Goal: Task Accomplishment & Management: Use online tool/utility

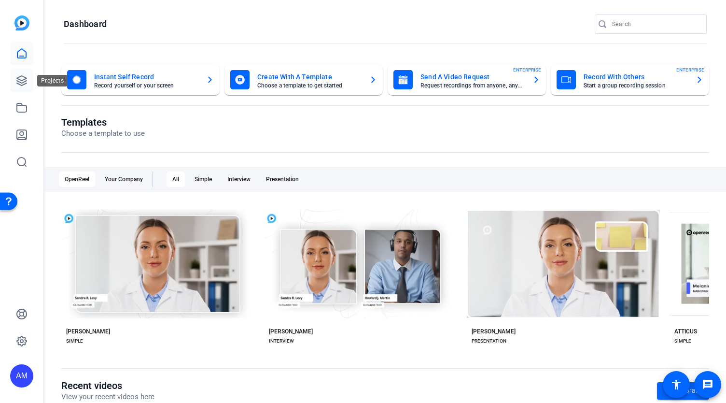
click at [21, 83] on icon at bounding box center [22, 81] width 10 height 10
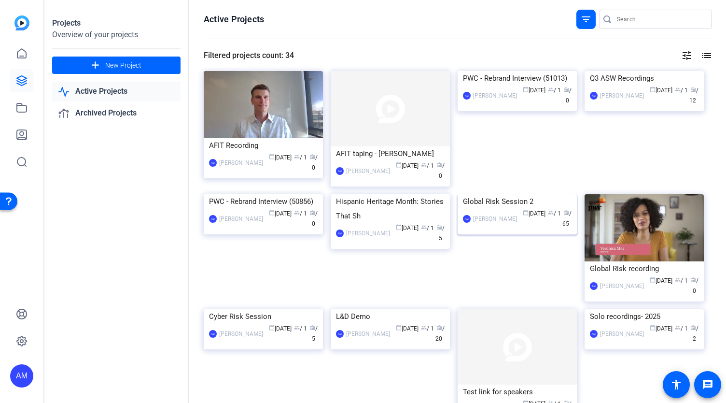
click at [517, 194] on img at bounding box center [517, 194] width 119 height 0
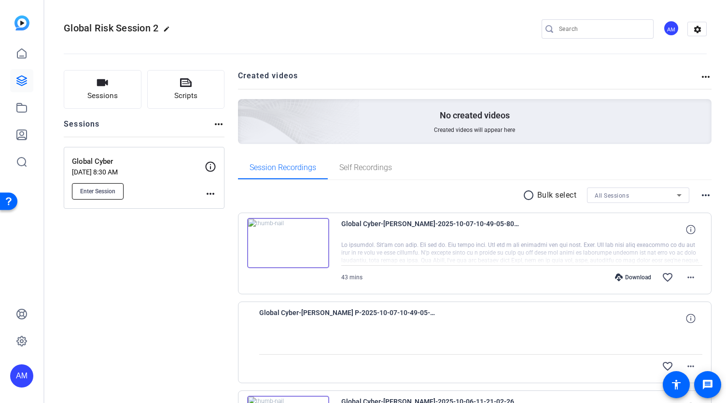
click at [98, 195] on button "Enter Session" at bounding box center [98, 191] width 52 height 16
click at [686, 274] on mat-icon "more_horiz" at bounding box center [691, 277] width 12 height 12
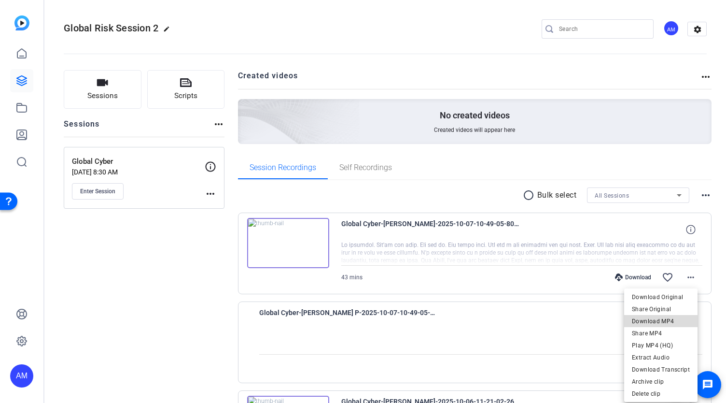
click at [670, 320] on span "Download MP4" at bounding box center [661, 321] width 58 height 12
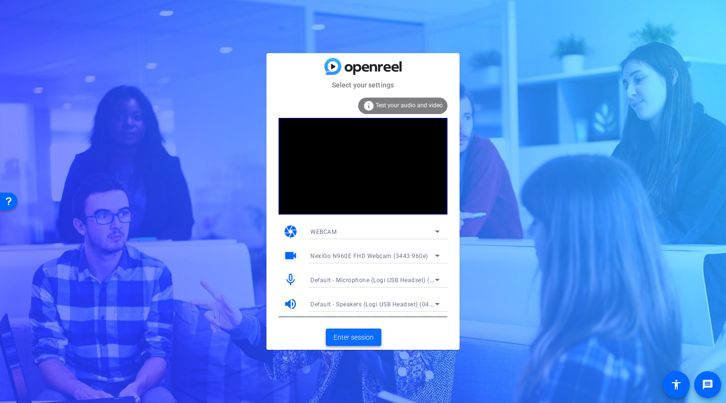
click at [359, 336] on span "Enter session" at bounding box center [354, 337] width 40 height 10
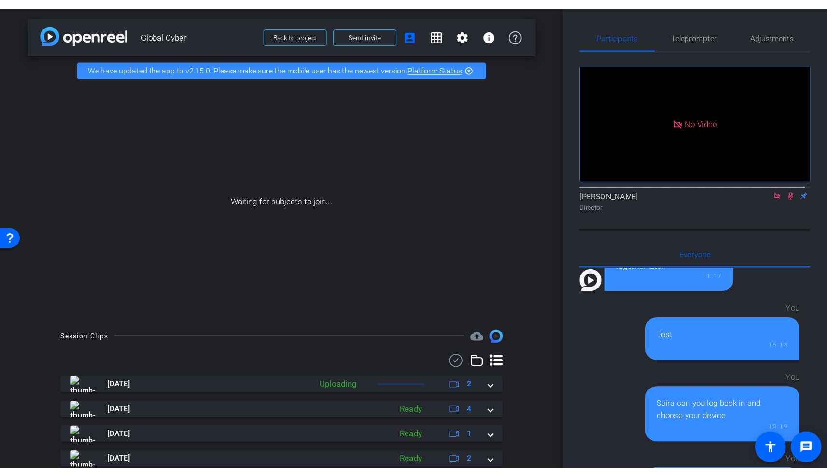
scroll to position [851, 0]
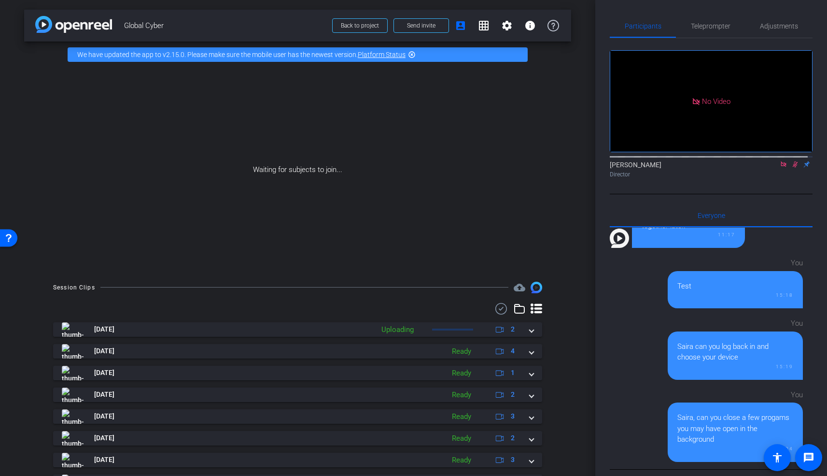
click at [726, 168] on icon at bounding box center [795, 164] width 8 height 7
click at [726, 168] on icon at bounding box center [784, 164] width 8 height 7
click at [726, 168] on icon at bounding box center [772, 164] width 8 height 7
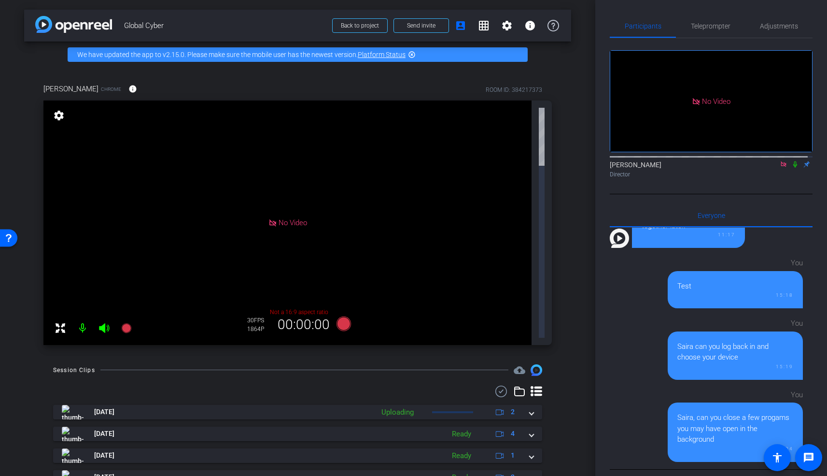
click at [282, 26] on span "Global Cyber" at bounding box center [225, 25] width 202 height 19
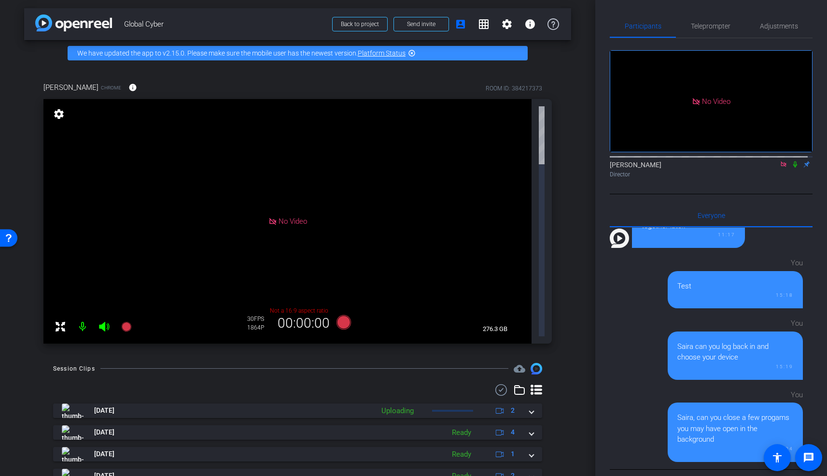
scroll to position [0, 0]
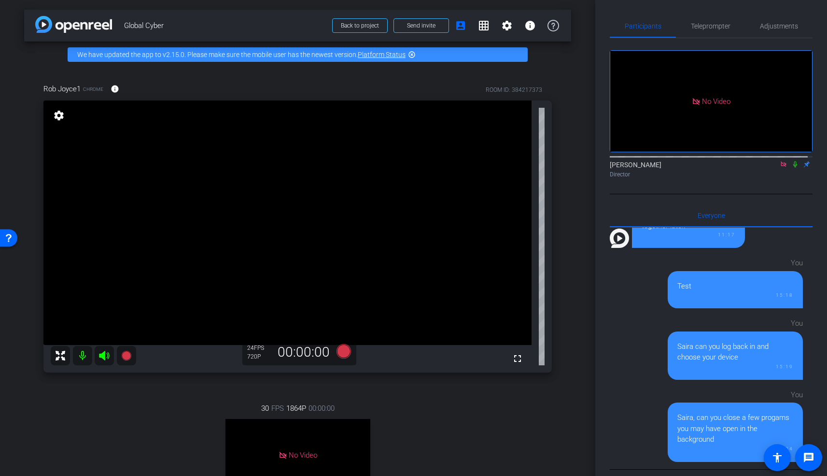
click at [726, 167] on icon at bounding box center [783, 163] width 5 height 5
click at [486, 402] on div "30 FPS 1864P 00:00:00 No Video Jackie Subject - Chrome settings" at bounding box center [297, 476] width 508 height 179
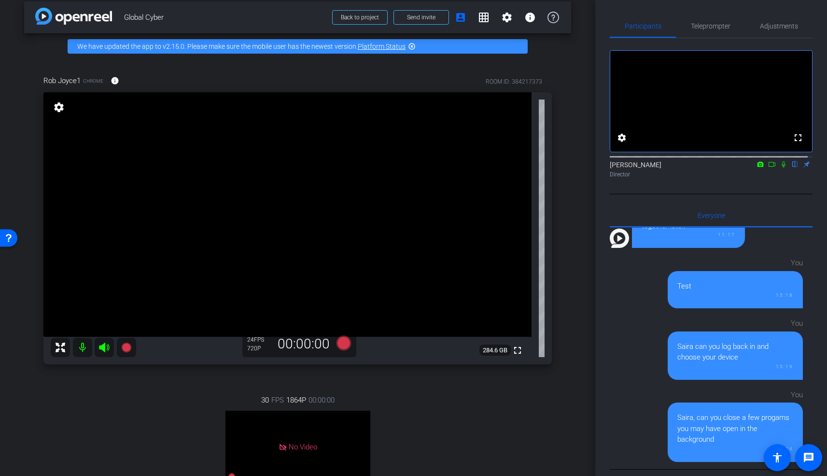
scroll to position [11, 0]
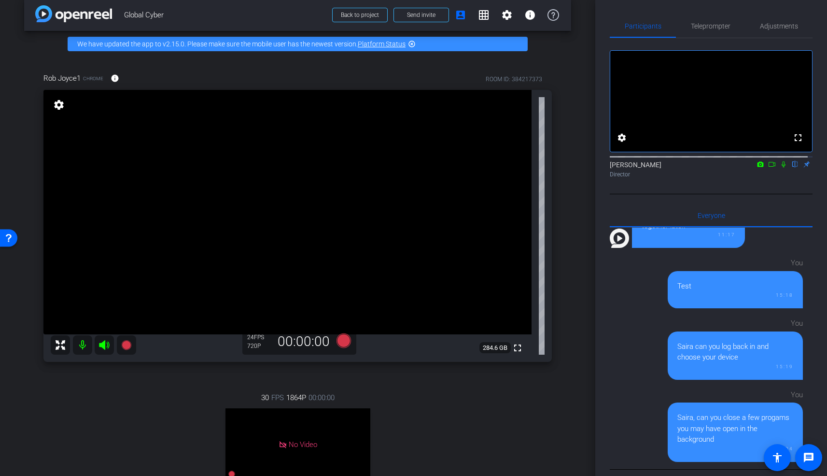
click at [515, 402] on div "30 FPS 1864P 00:00:00 No Video Jackie Subject - Chrome settings" at bounding box center [297, 465] width 508 height 179
click at [55, 107] on mat-icon "settings" at bounding box center [59, 105] width 14 height 12
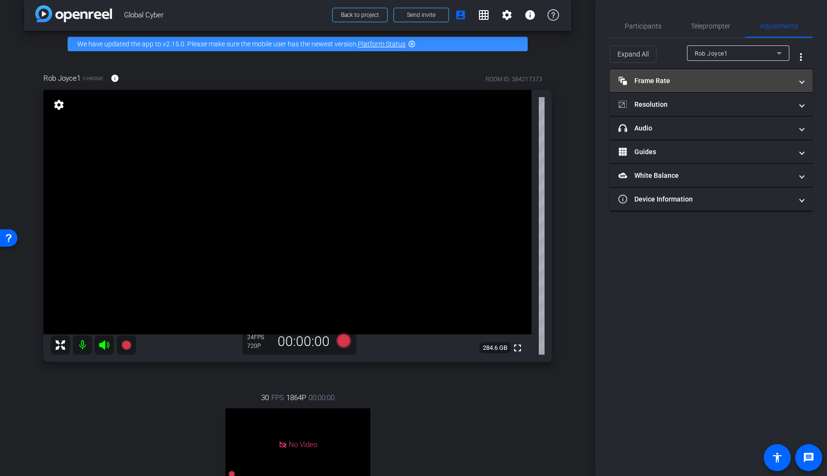
click at [670, 83] on mat-panel-title "Frame Rate Frame Rate" at bounding box center [706, 81] width 174 height 10
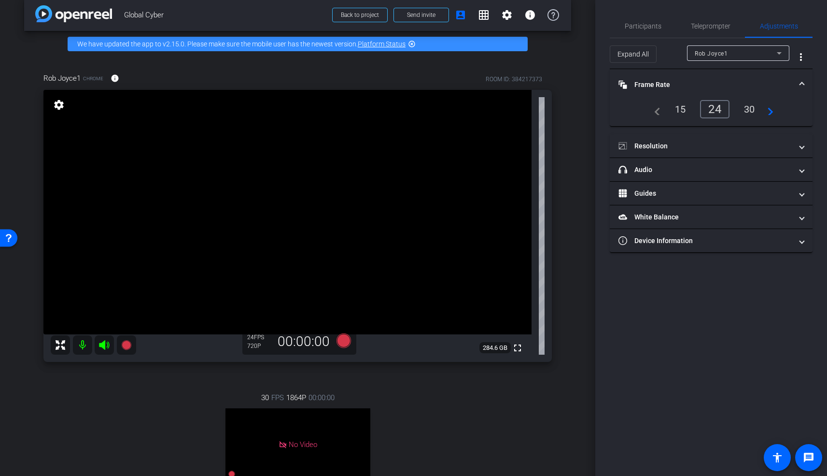
click at [726, 110] on div "30" at bounding box center [750, 109] width 26 height 16
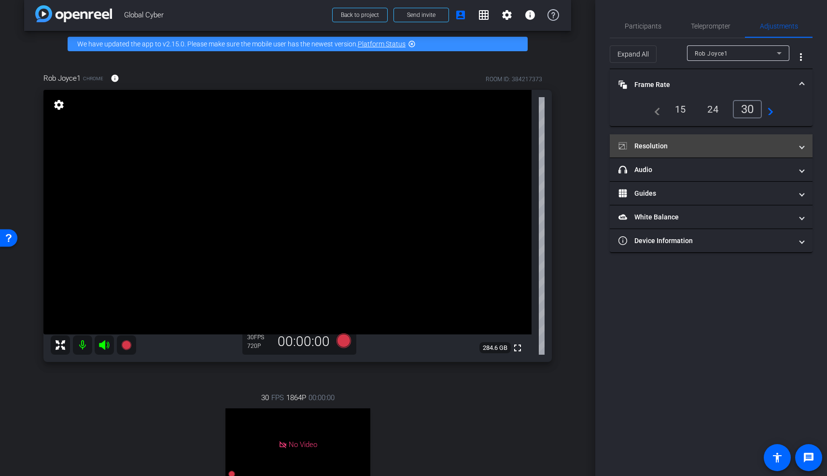
click at [660, 145] on mat-panel-title "Resolution" at bounding box center [706, 146] width 174 height 10
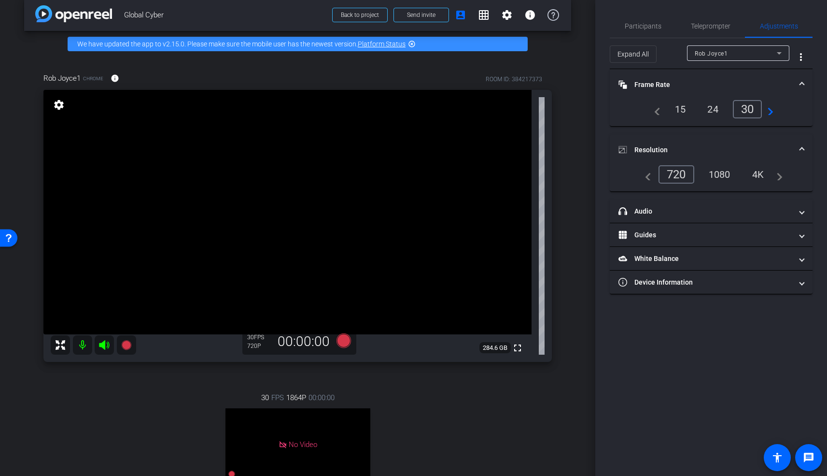
click at [720, 174] on div "1080" at bounding box center [720, 174] width 36 height 16
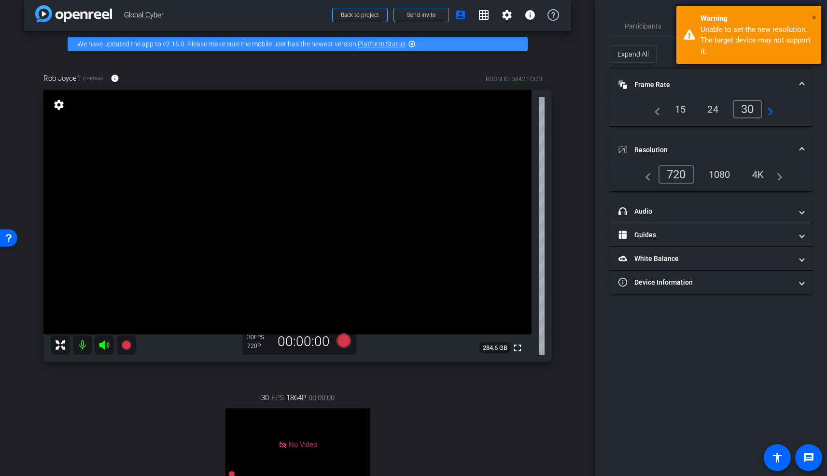
click at [726, 18] on span "×" at bounding box center [814, 18] width 5 height 12
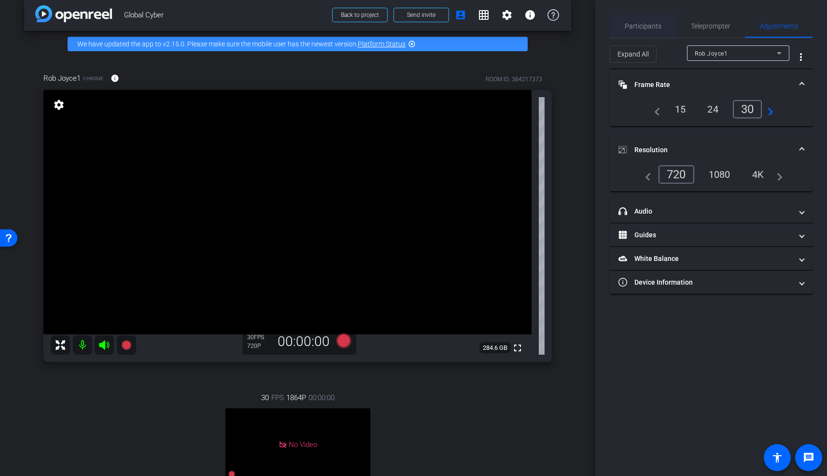
click at [645, 26] on span "Participants" at bounding box center [643, 26] width 37 height 7
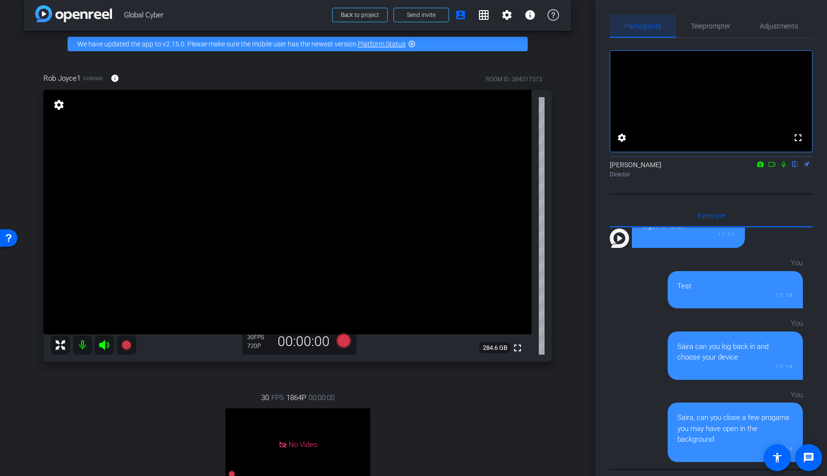
scroll to position [851, 0]
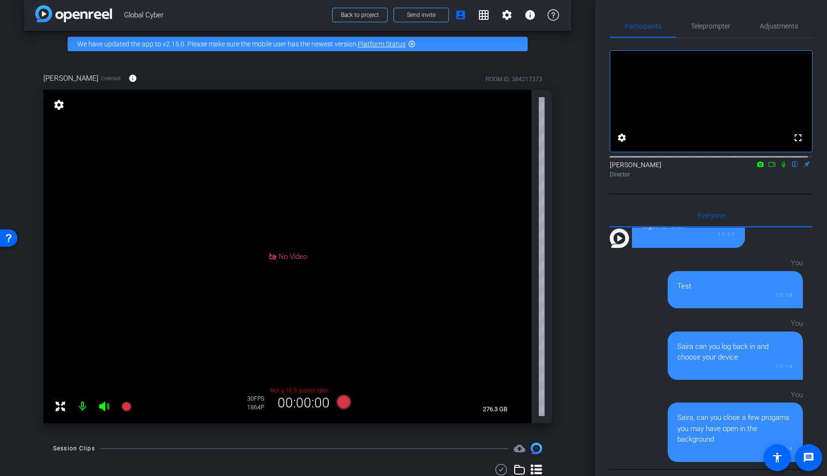
click at [622, 402] on div "You Saira, can you close a few progams you may have open in the background 16:04" at bounding box center [706, 422] width 193 height 77
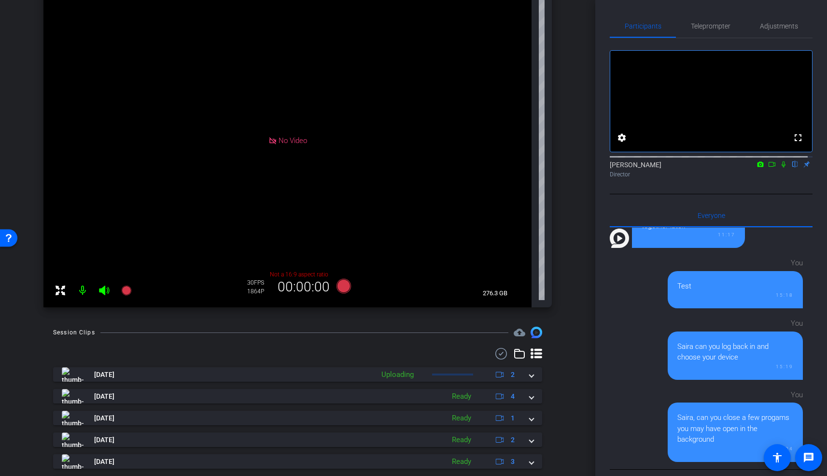
scroll to position [0, 0]
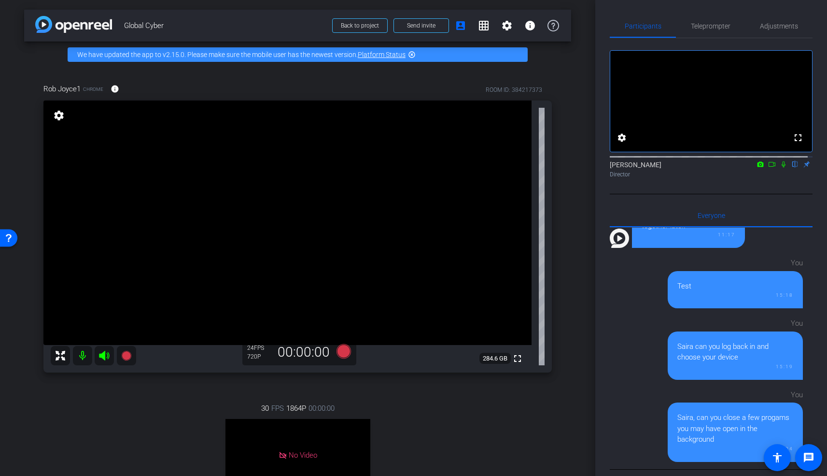
click at [208, 84] on div "Rob Joyce1 Chrome info ROOM ID: 384217373" at bounding box center [297, 88] width 508 height 23
click at [58, 116] on mat-icon "settings" at bounding box center [59, 116] width 14 height 12
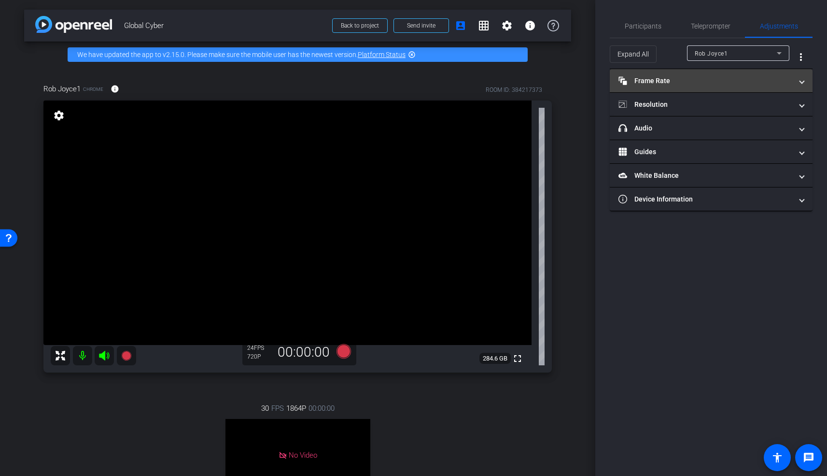
click at [662, 83] on mat-panel-title "Frame Rate Frame Rate" at bounding box center [706, 81] width 174 height 10
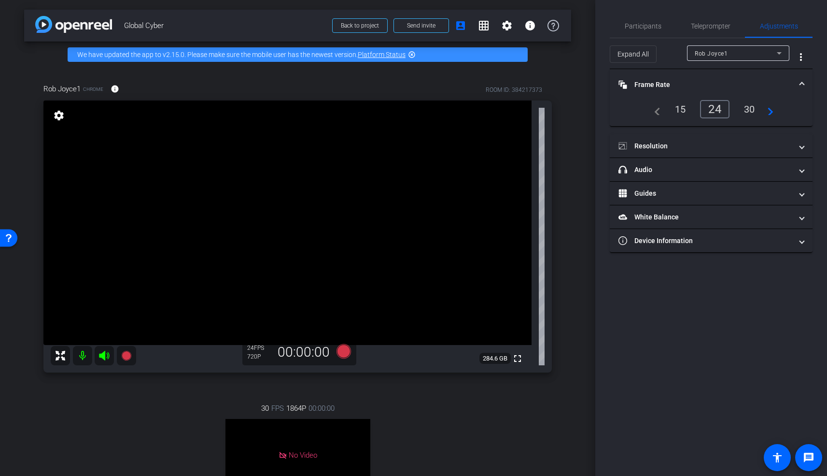
click at [726, 110] on div "30" at bounding box center [750, 109] width 26 height 16
click at [726, 85] on span at bounding box center [802, 85] width 4 height 10
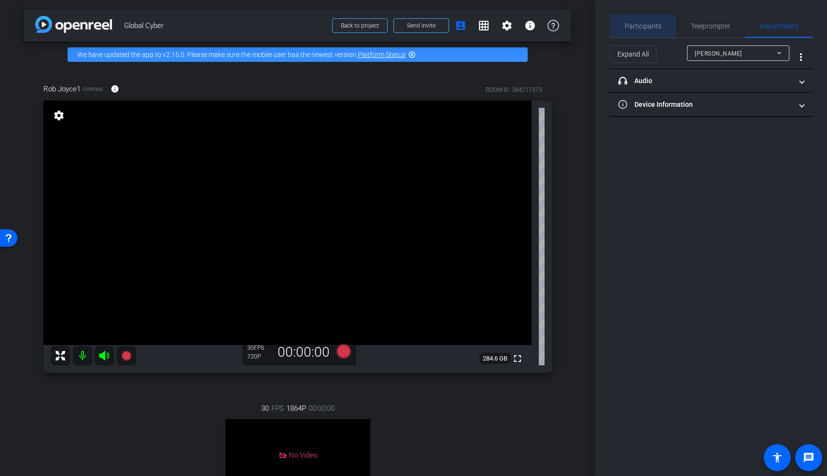
click at [653, 26] on span "Participants" at bounding box center [643, 26] width 37 height 7
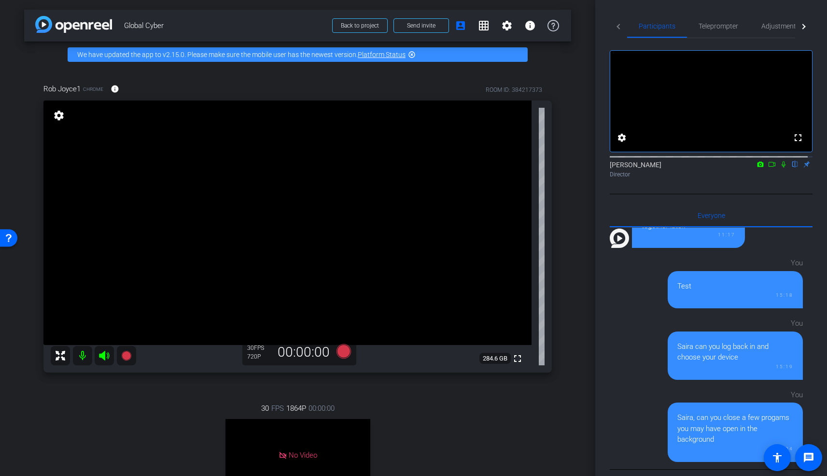
click at [56, 121] on mat-icon "settings" at bounding box center [59, 116] width 14 height 12
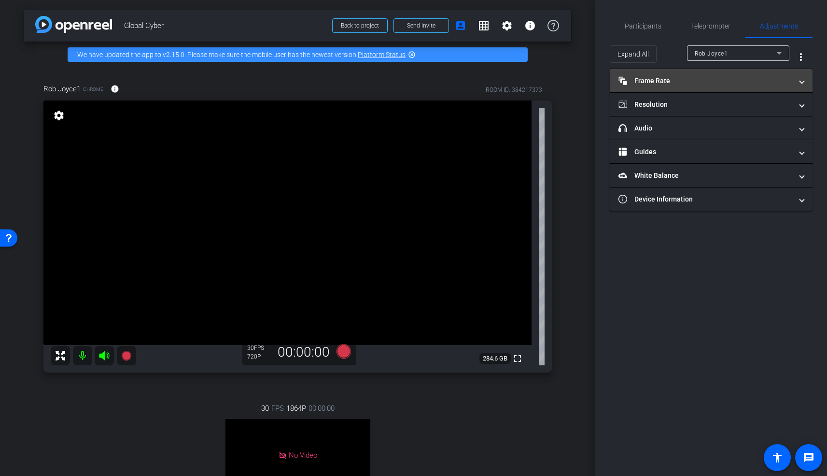
click at [668, 78] on mat-panel-title "Frame Rate Frame Rate" at bounding box center [706, 81] width 174 height 10
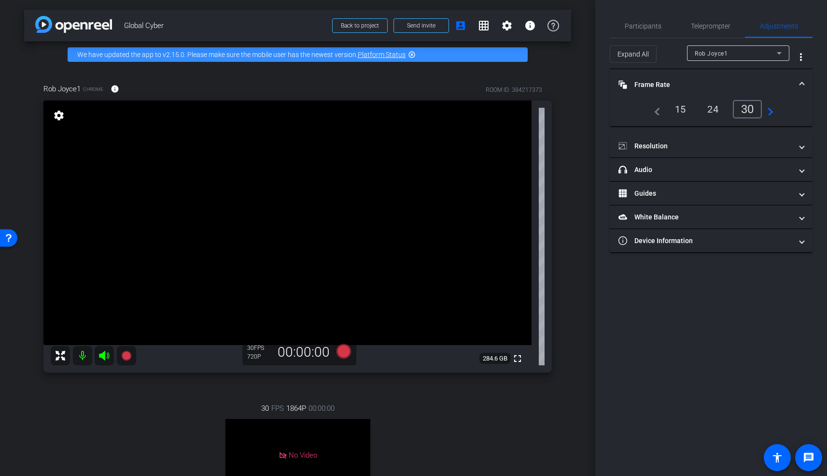
click at [652, 83] on mat-panel-title "Frame Rate Frame Rate" at bounding box center [706, 85] width 174 height 10
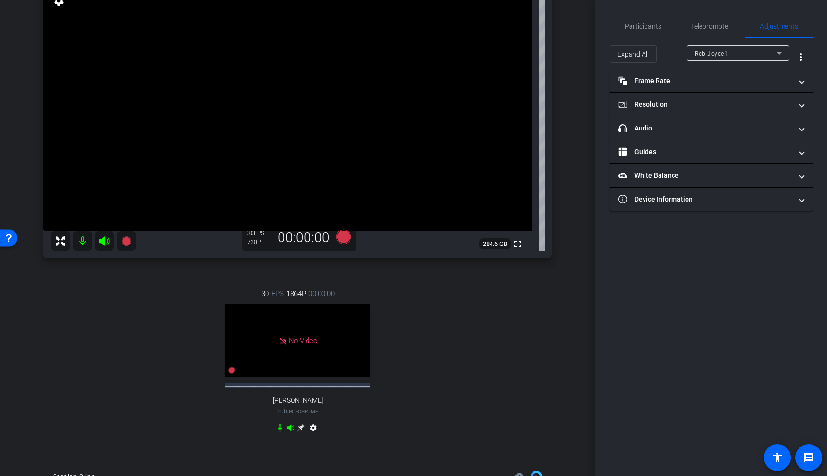
scroll to position [124, 0]
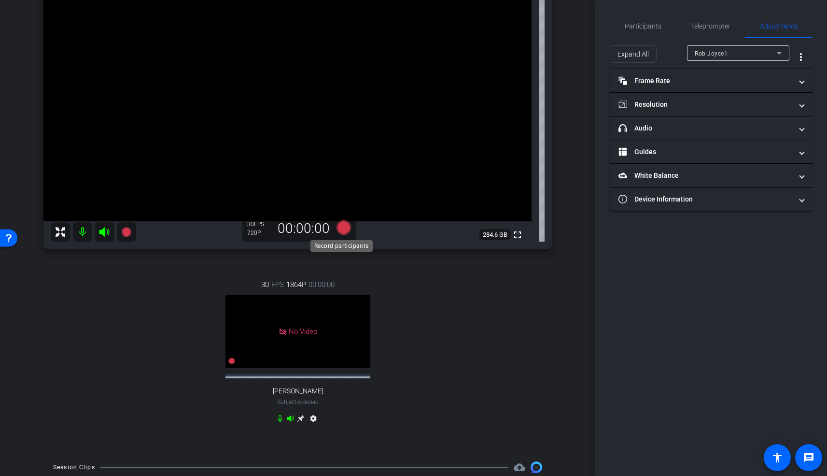
click at [342, 226] on icon at bounding box center [343, 227] width 14 height 14
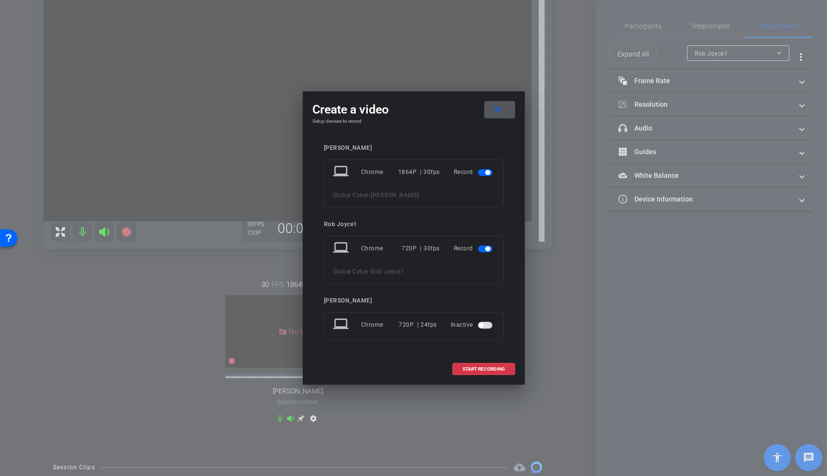
click at [489, 174] on span "button" at bounding box center [487, 172] width 5 height 5
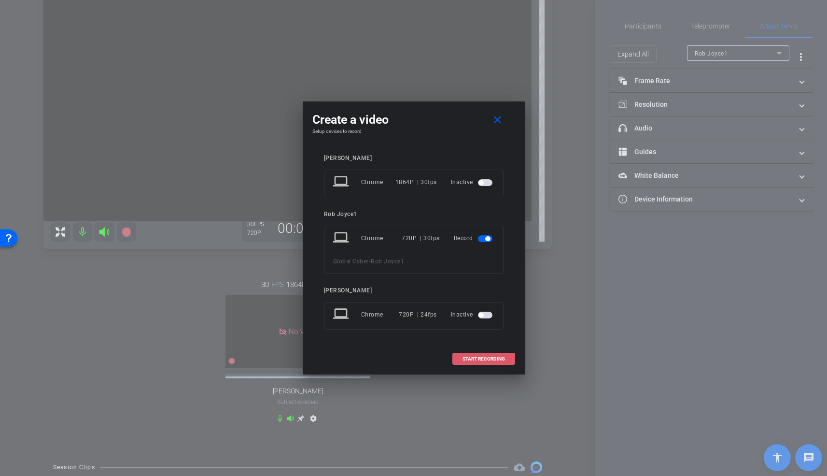
click at [479, 359] on span "START RECORDING" at bounding box center [484, 358] width 42 height 5
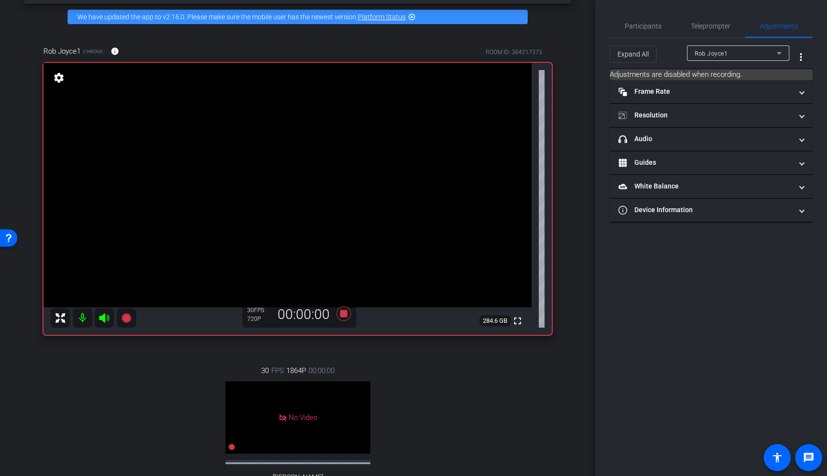
scroll to position [33, 0]
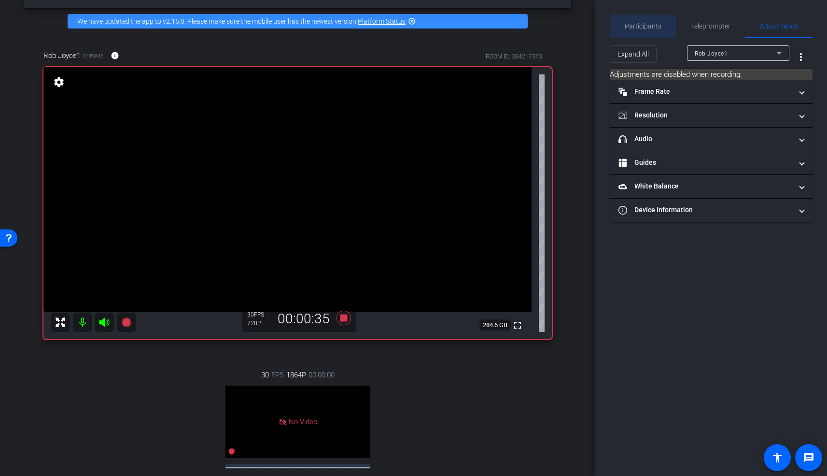
click at [646, 27] on span "Participants" at bounding box center [643, 26] width 37 height 7
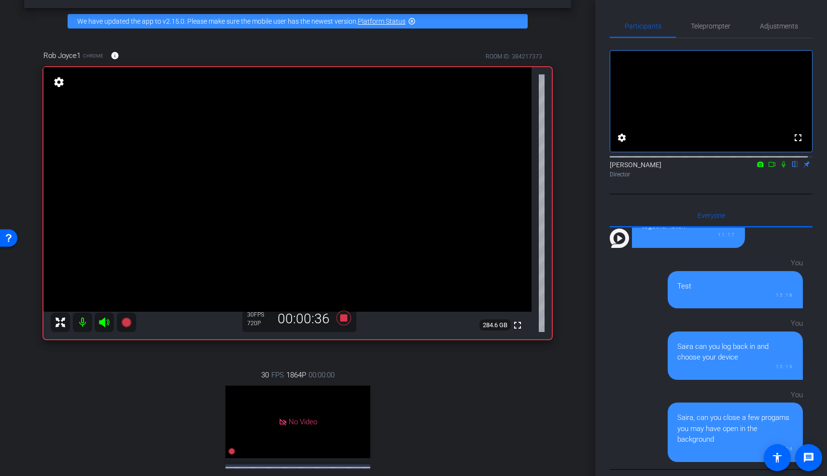
click at [726, 168] on icon at bounding box center [772, 164] width 8 height 7
click at [726, 168] on icon at bounding box center [795, 164] width 4 height 6
click at [99, 392] on div "30 FPS 1864P 00:00:00 No Video Jackie Subject - Chrome settings" at bounding box center [297, 442] width 508 height 179
click at [726, 168] on icon at bounding box center [795, 164] width 5 height 6
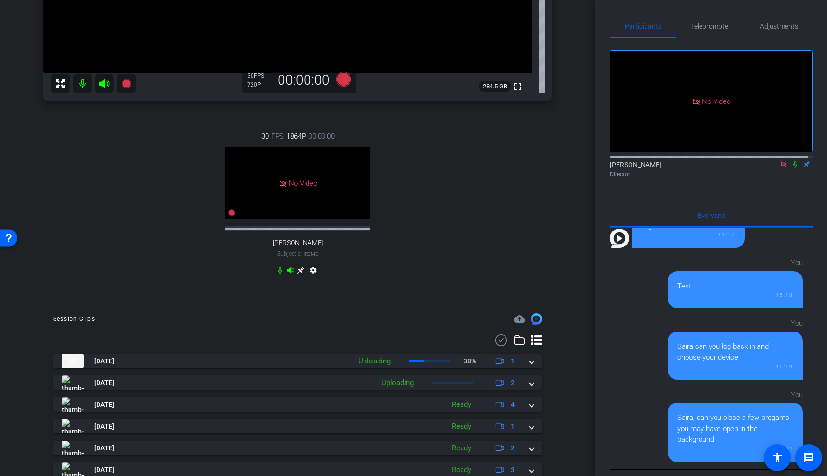
scroll to position [304, 0]
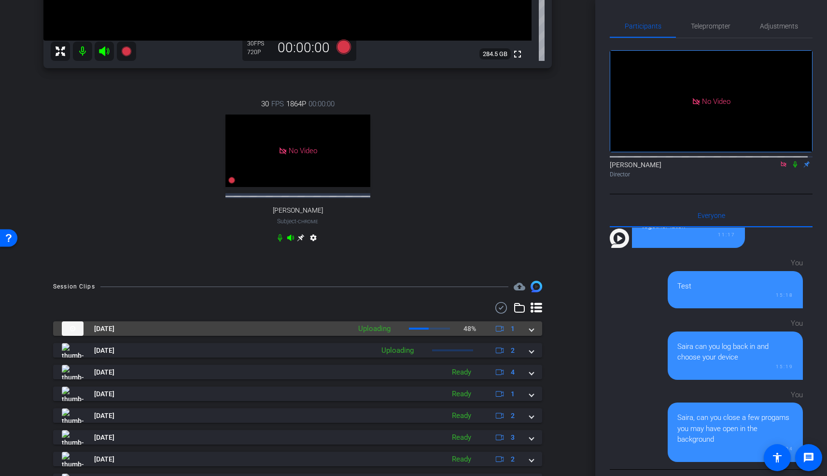
click at [530, 329] on span at bounding box center [532, 329] width 4 height 10
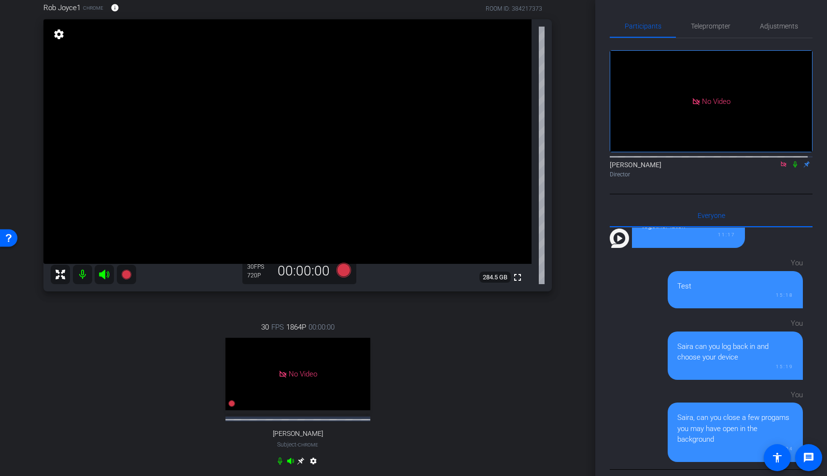
scroll to position [50, 0]
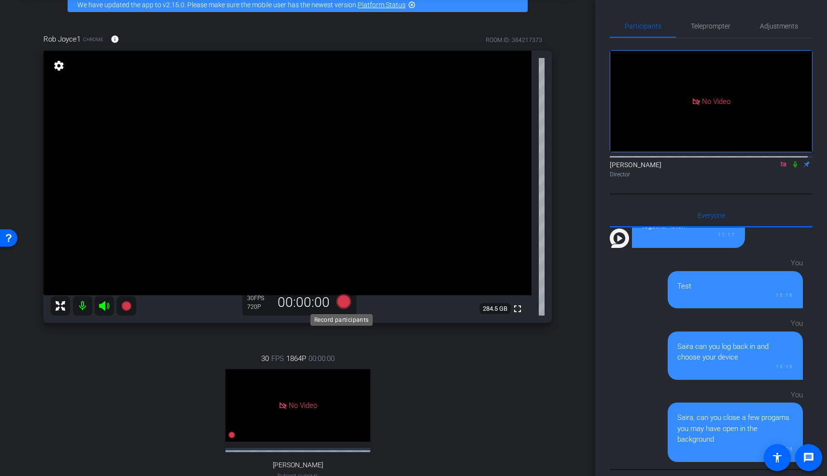
click at [342, 301] on icon at bounding box center [343, 301] width 14 height 14
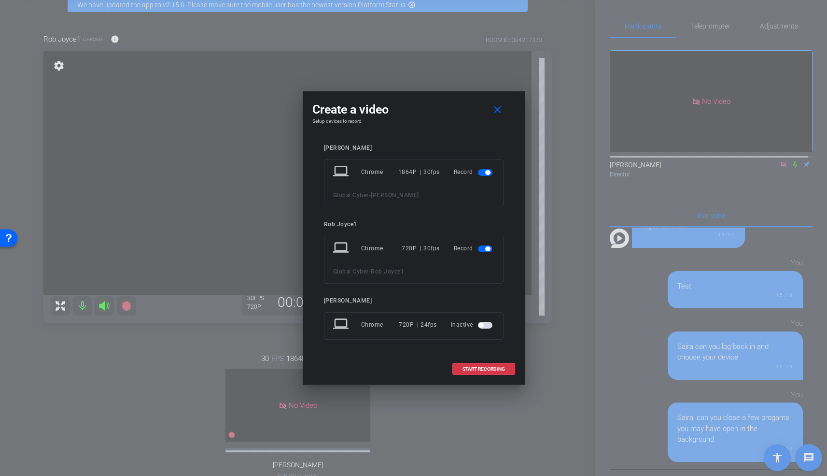
click at [487, 173] on span "button" at bounding box center [487, 172] width 5 height 5
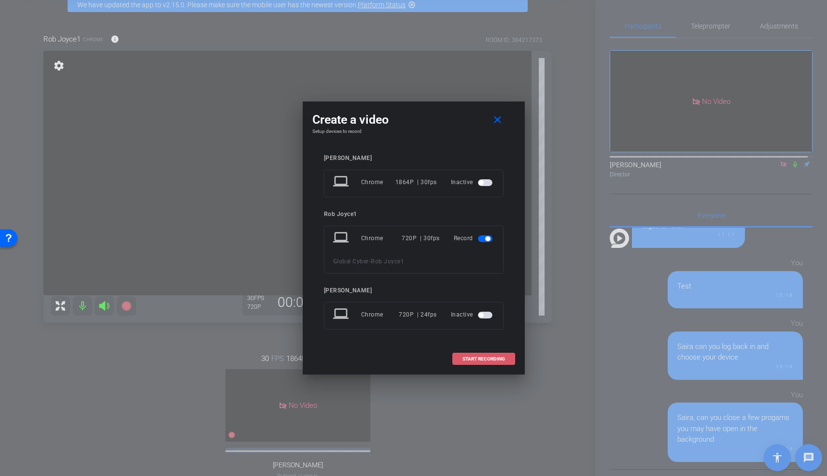
click at [483, 361] on span "START RECORDING" at bounding box center [484, 358] width 42 height 5
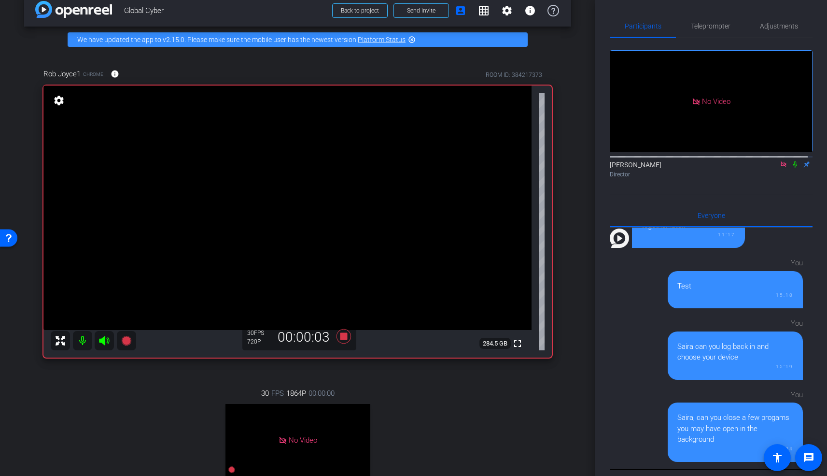
scroll to position [7, 0]
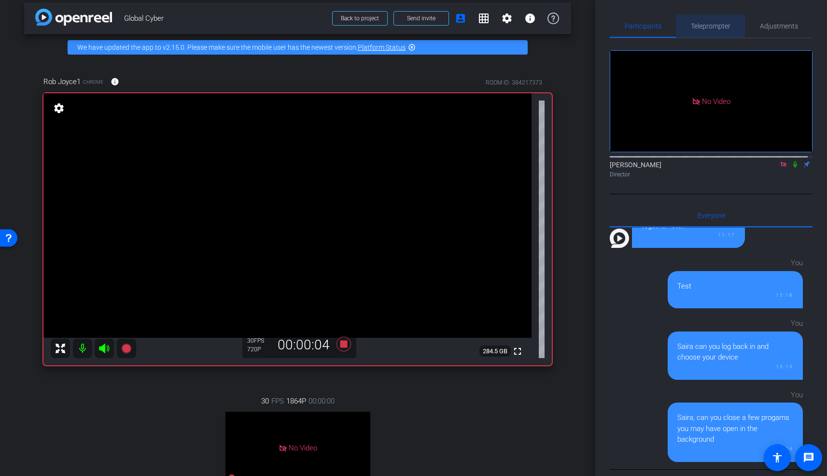
click at [708, 25] on span "Teleprompter" at bounding box center [711, 26] width 40 height 7
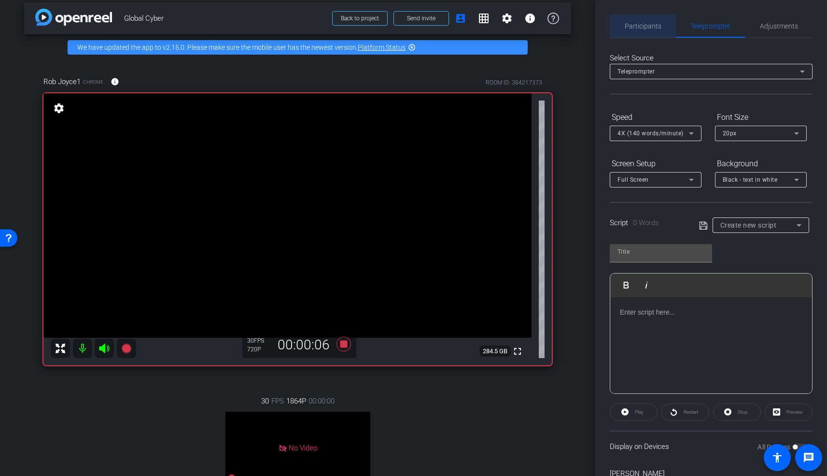
click at [647, 24] on span "Participants" at bounding box center [643, 26] width 37 height 7
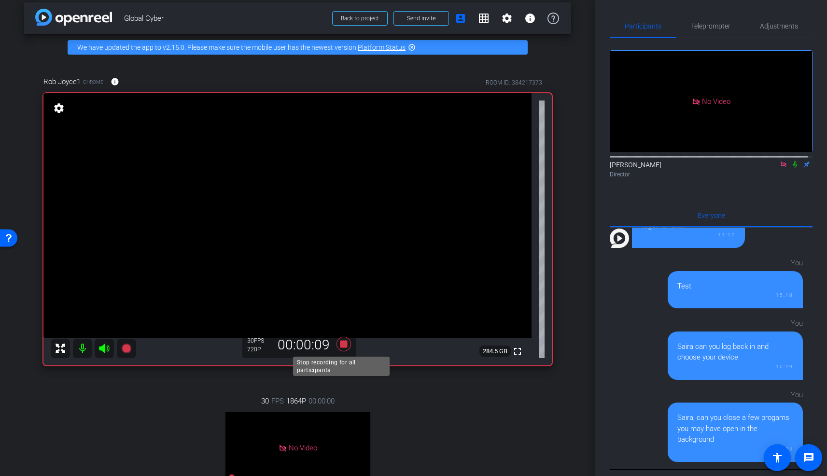
click at [345, 343] on icon at bounding box center [343, 344] width 14 height 14
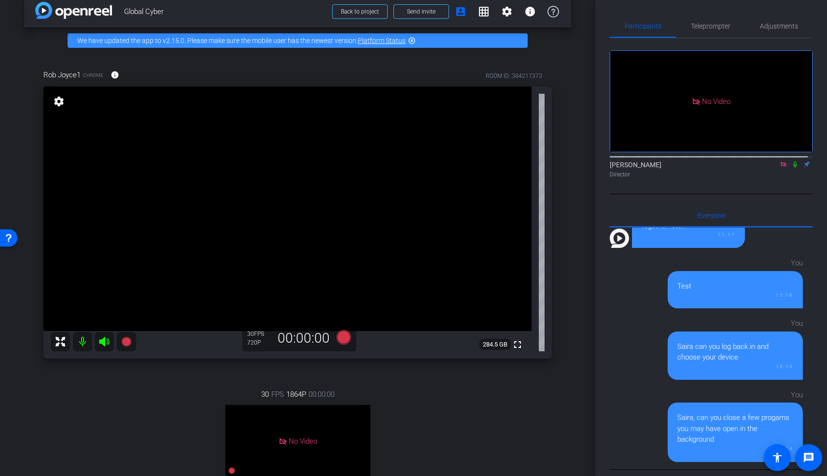
scroll to position [0, 0]
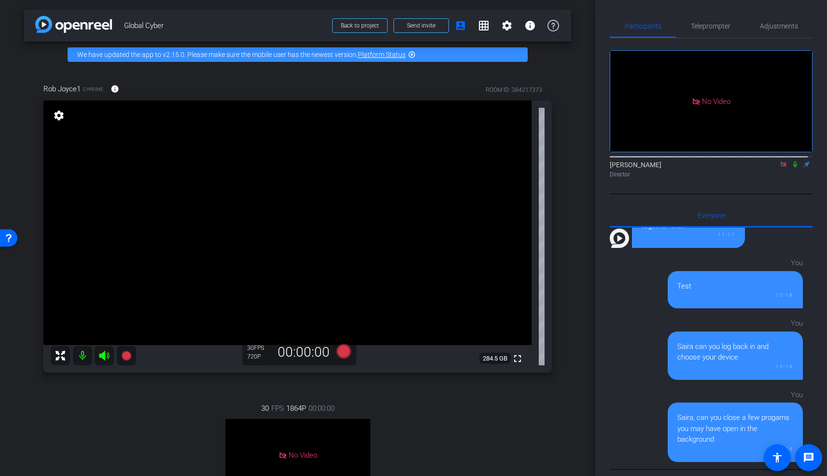
drag, startPoint x: 341, startPoint y: 353, endPoint x: 377, endPoint y: 308, distance: 57.8
click at [377, 308] on div "Rob Joyce1 Chrome info ROOM ID: 384217373 fullscreen settings 284.5 GB 30 FPS 7…" at bounding box center [297, 224] width 508 height 295
click at [339, 356] on icon at bounding box center [343, 351] width 14 height 14
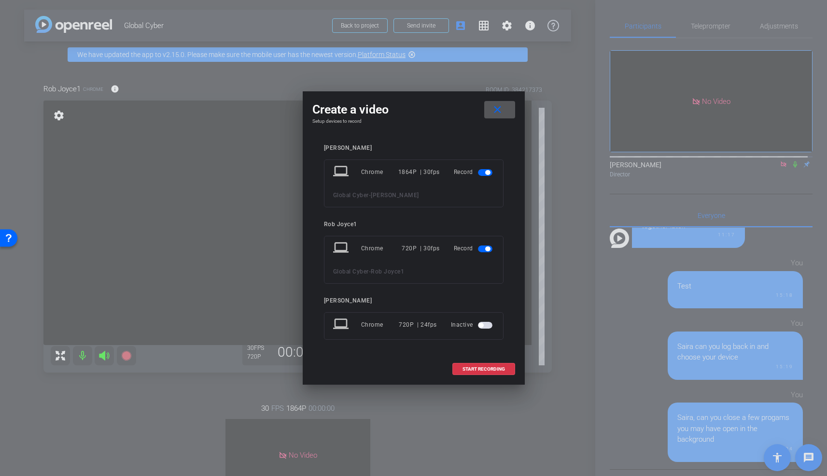
click at [487, 170] on span "button" at bounding box center [487, 172] width 5 height 5
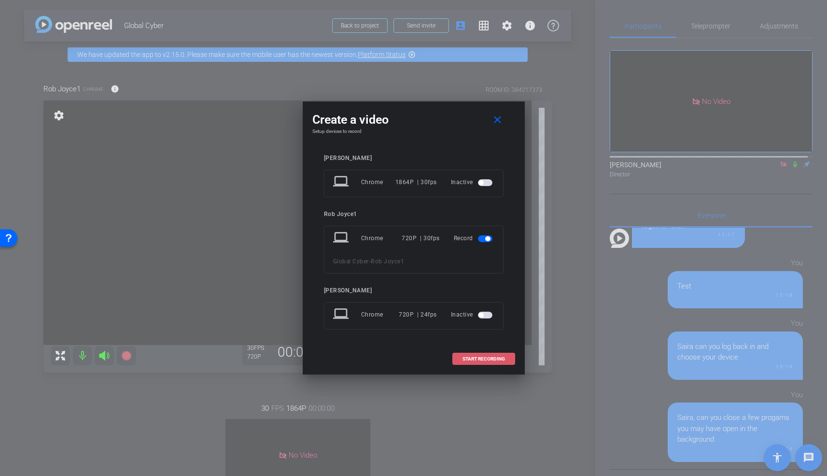
click at [473, 356] on span "START RECORDING" at bounding box center [484, 358] width 42 height 5
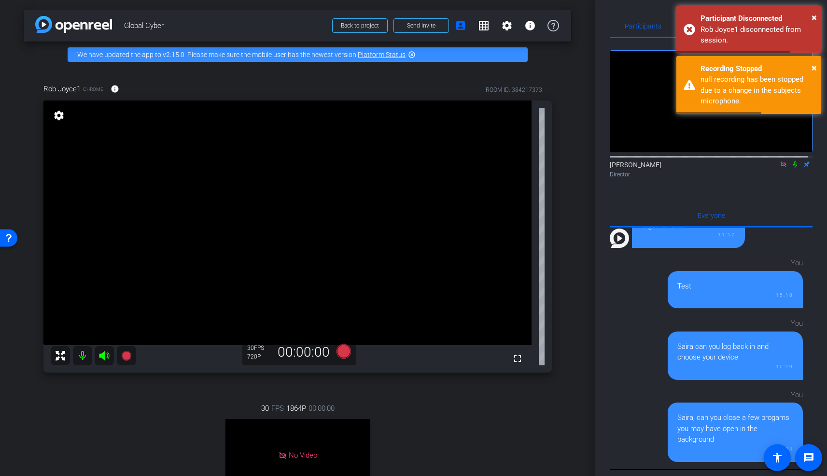
click at [57, 114] on mat-icon "settings" at bounding box center [59, 116] width 14 height 12
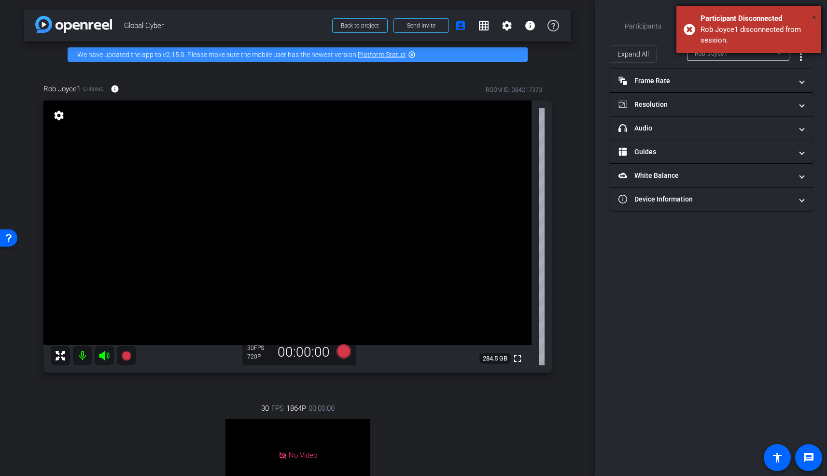
click at [726, 18] on span "×" at bounding box center [814, 18] width 5 height 12
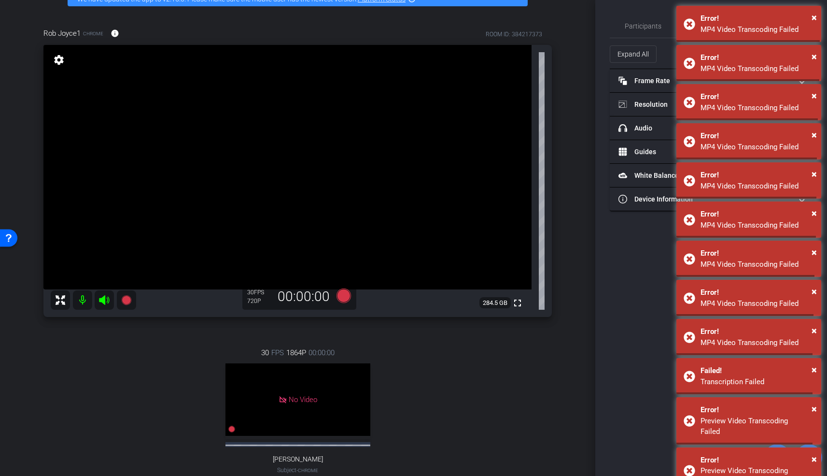
scroll to position [66, 0]
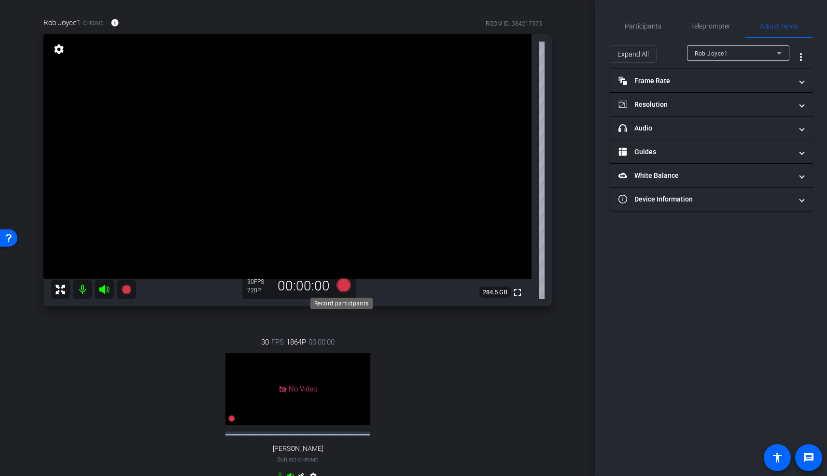
click at [342, 287] on icon at bounding box center [343, 285] width 14 height 14
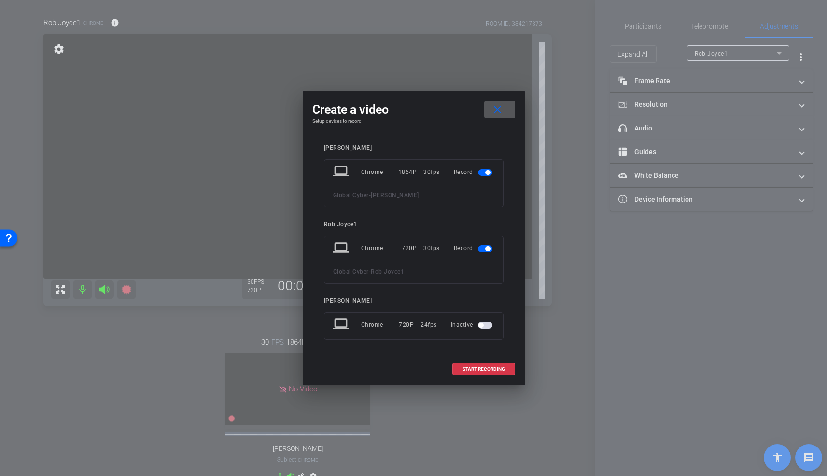
click at [488, 173] on span "button" at bounding box center [487, 172] width 5 height 5
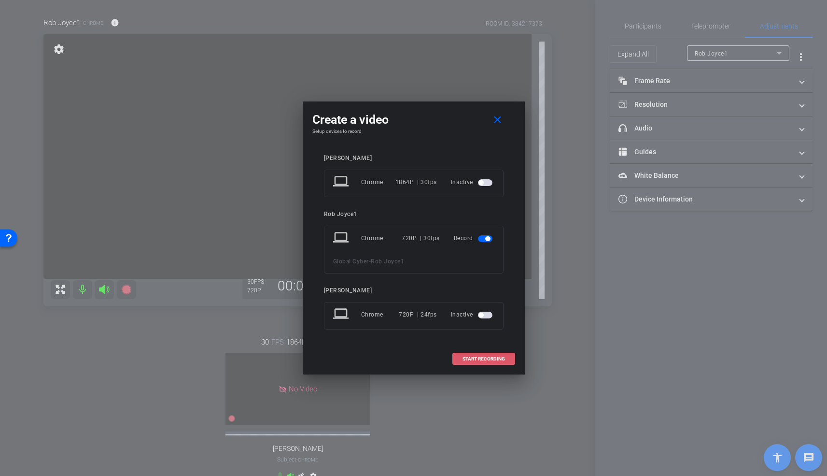
click at [472, 357] on span "START RECORDING" at bounding box center [484, 358] width 42 height 5
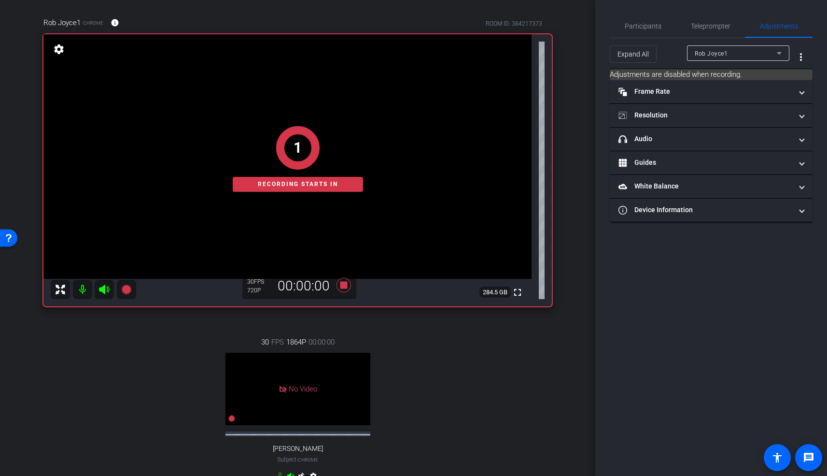
scroll to position [0, 0]
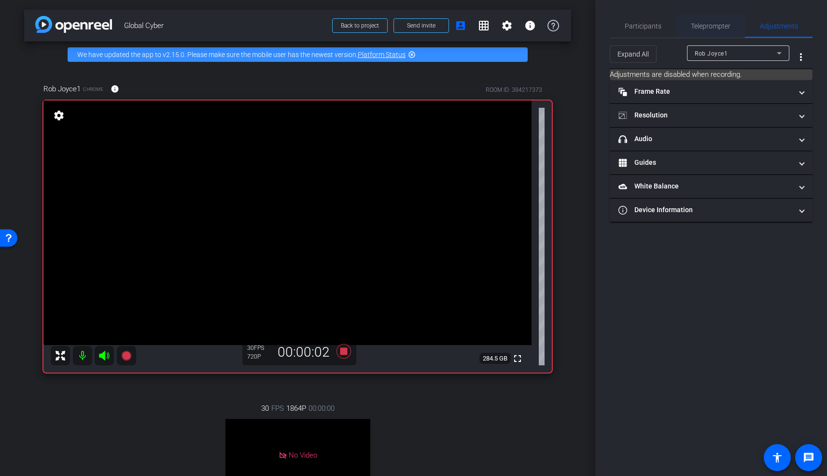
click at [701, 24] on span "Teleprompter" at bounding box center [711, 26] width 40 height 7
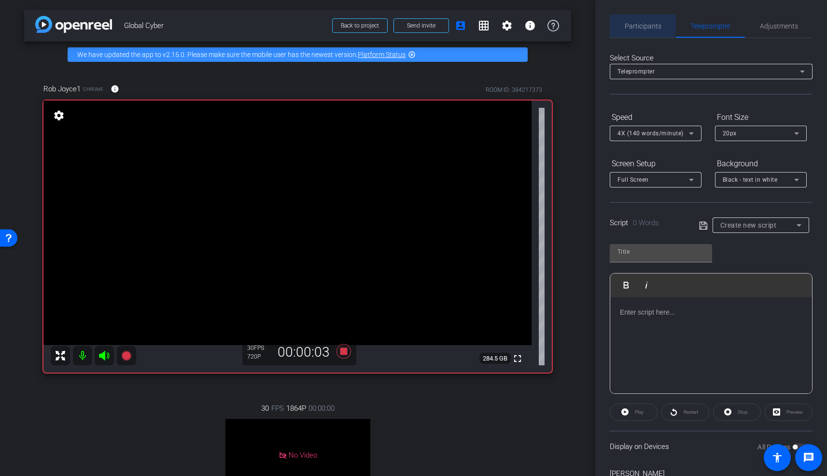
click at [631, 20] on span "Participants" at bounding box center [643, 25] width 37 height 23
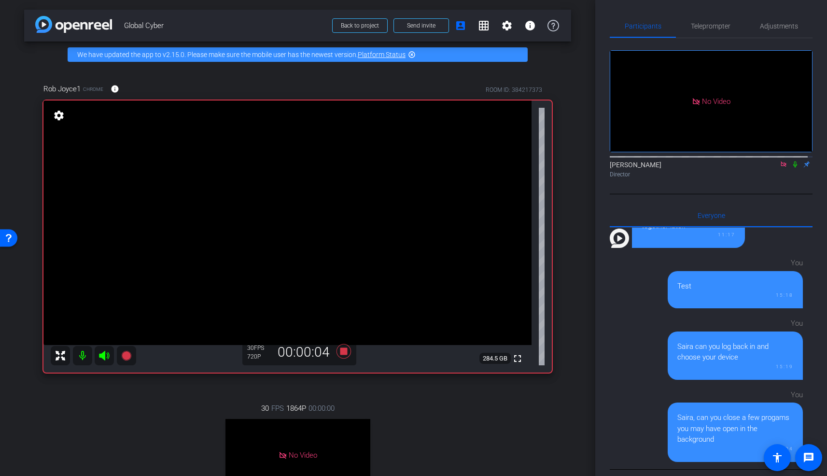
click at [726, 161] on icon at bounding box center [795, 164] width 8 height 7
click at [72, 402] on div "30 FPS 1864P 00:00:00 No Video Jackie Subject - Chrome settings" at bounding box center [297, 476] width 508 height 179
click at [162, 81] on div "Rob Joyce1 Chrome info ROOM ID: 384217373" at bounding box center [297, 88] width 508 height 23
click at [726, 161] on icon at bounding box center [795, 164] width 8 height 7
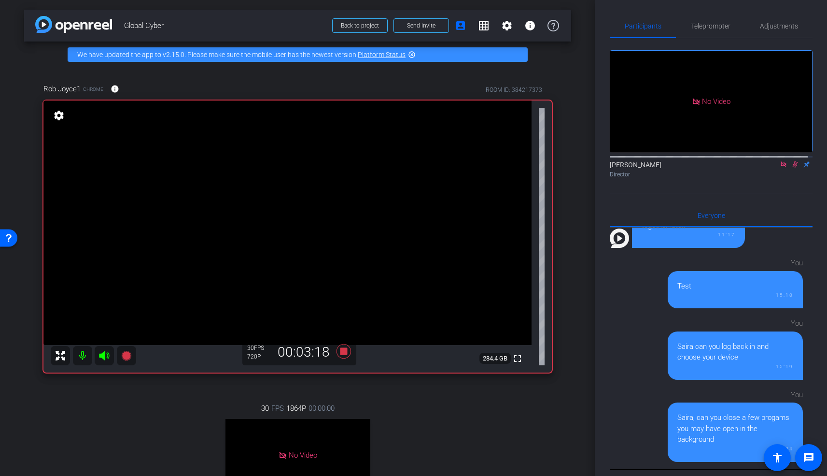
click at [726, 161] on icon at bounding box center [795, 164] width 5 height 6
click at [726, 161] on icon at bounding box center [795, 164] width 8 height 7
click at [726, 160] on mat-icon at bounding box center [795, 164] width 12 height 9
click at [726, 161] on icon at bounding box center [795, 164] width 8 height 7
click at [726, 161] on icon at bounding box center [795, 164] width 5 height 6
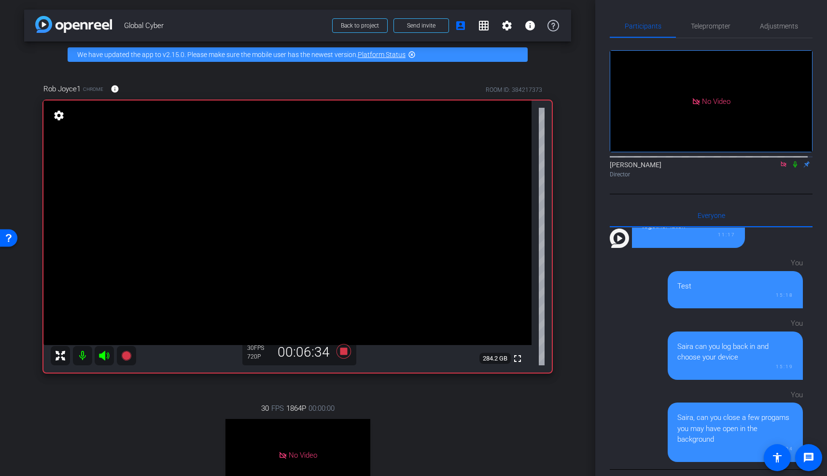
click at [726, 161] on icon at bounding box center [784, 164] width 8 height 7
click at [343, 353] on icon at bounding box center [343, 351] width 14 height 14
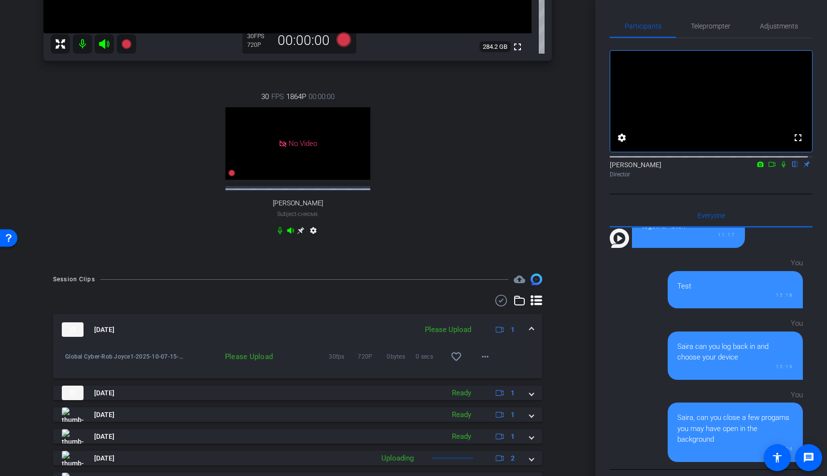
scroll to position [313, 0]
click at [481, 352] on mat-icon "more_horiz" at bounding box center [485, 355] width 12 height 12
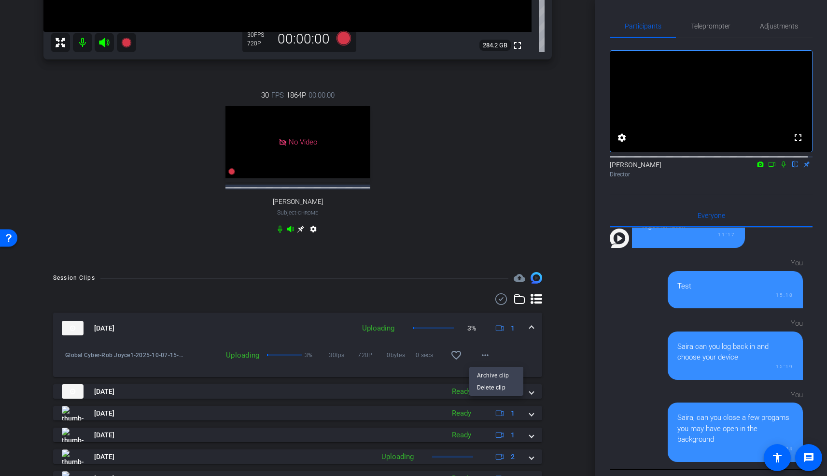
drag, startPoint x: 592, startPoint y: 248, endPoint x: 593, endPoint y: 172, distance: 75.8
click at [593, 172] on div at bounding box center [413, 238] width 827 height 476
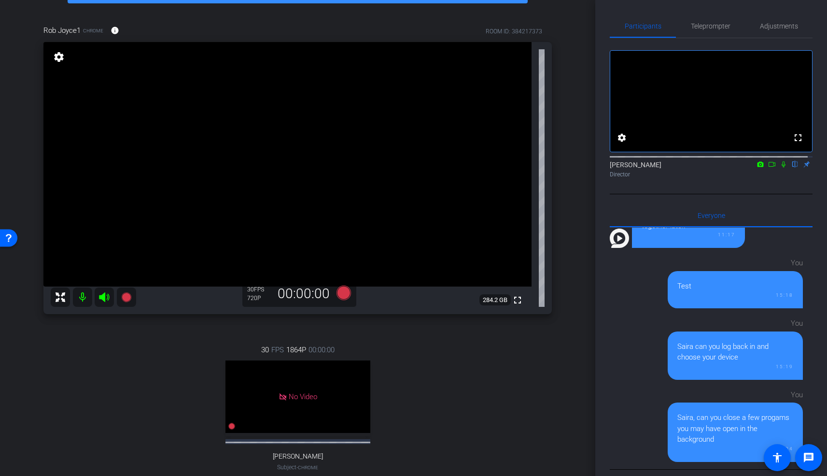
scroll to position [47, 0]
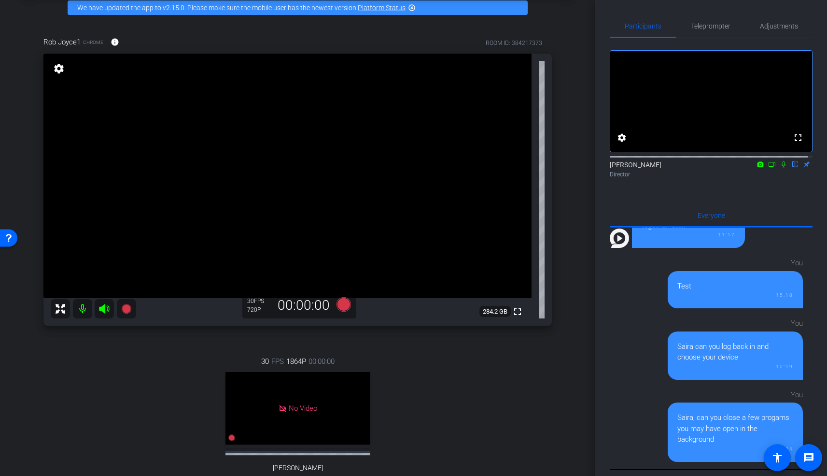
drag, startPoint x: 596, startPoint y: 157, endPoint x: 595, endPoint y: 167, distance: 9.3
click at [595, 167] on div "arrow_back Global Cyber Back to project Send invite account_box grid_on setting…" at bounding box center [413, 238] width 827 height 476
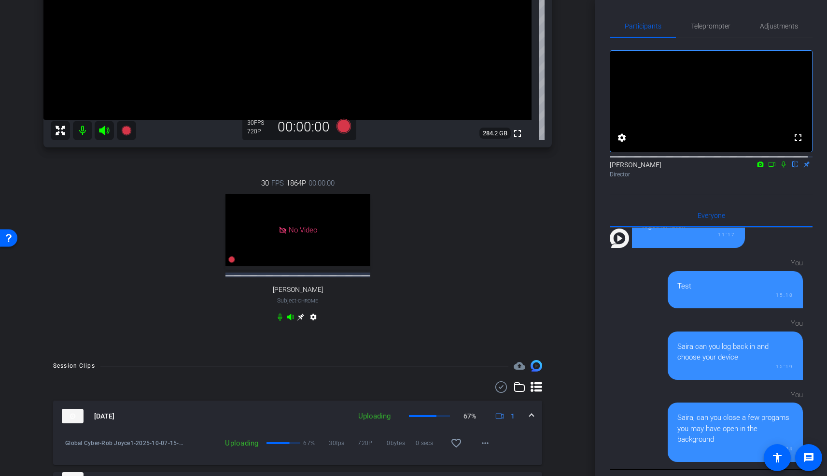
scroll to position [225, 0]
click at [612, 306] on div "You Test 15:18" at bounding box center [706, 281] width 193 height 56
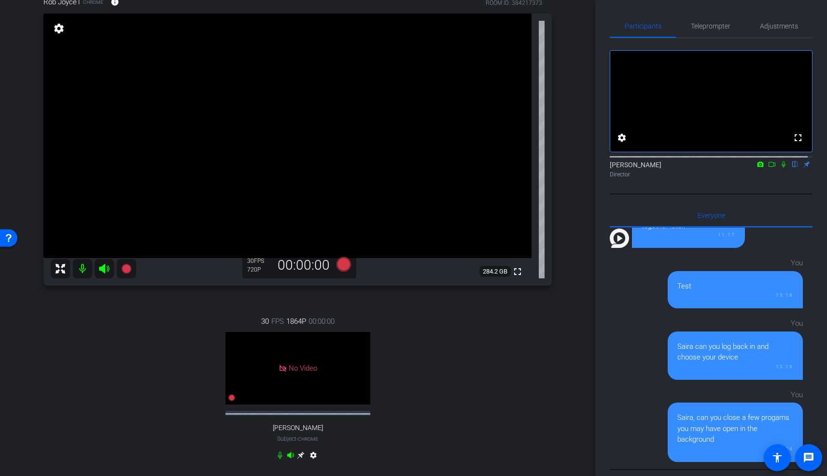
scroll to position [87, 0]
click at [537, 402] on div "30 FPS 1864P 00:00:00 No Video Jackie Subject - Chrome settings" at bounding box center [297, 388] width 508 height 179
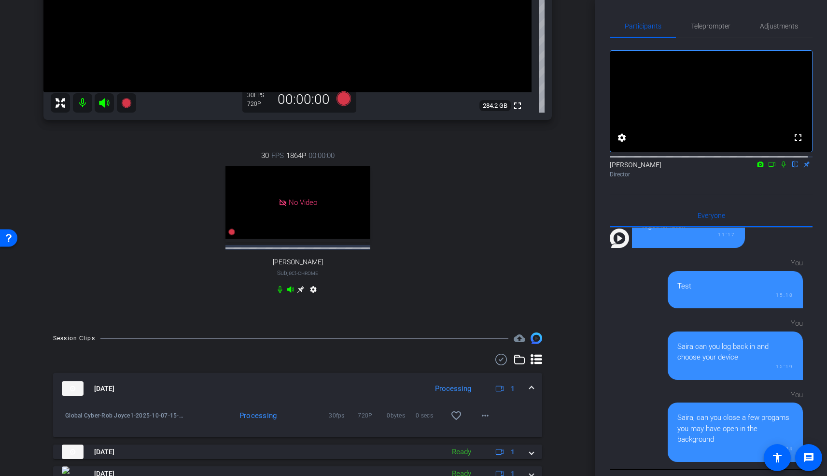
scroll to position [0, 0]
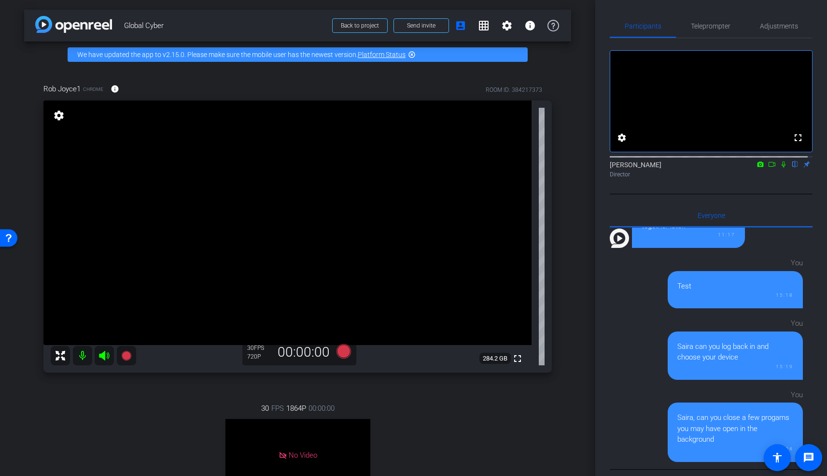
drag, startPoint x: 588, startPoint y: 195, endPoint x: 592, endPoint y: 204, distance: 10.4
click at [592, 204] on div "arrow_back Global Cyber Back to project Send invite account_box grid_on setting…" at bounding box center [297, 238] width 595 height 476
